Goal: Task Accomplishment & Management: Manage account settings

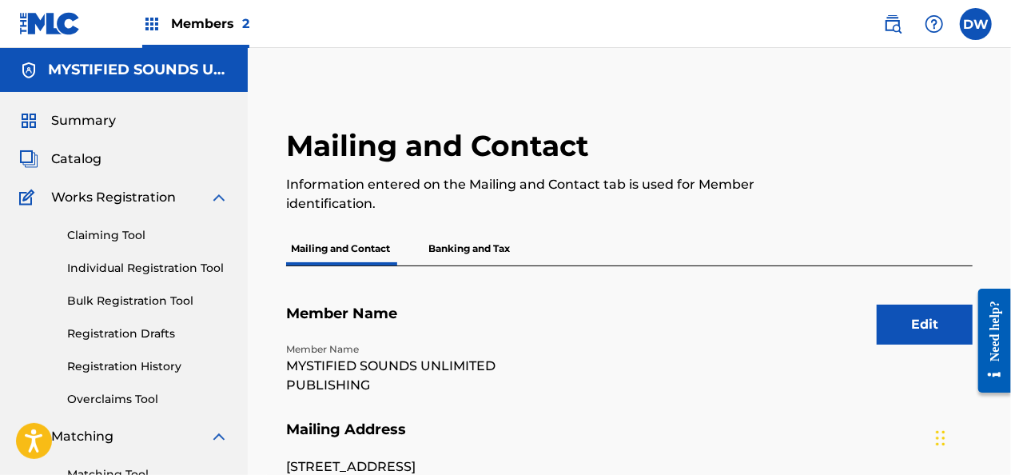
click at [498, 251] on p "Banking and Tax" at bounding box center [469, 249] width 91 height 34
